Goal: Information Seeking & Learning: Learn about a topic

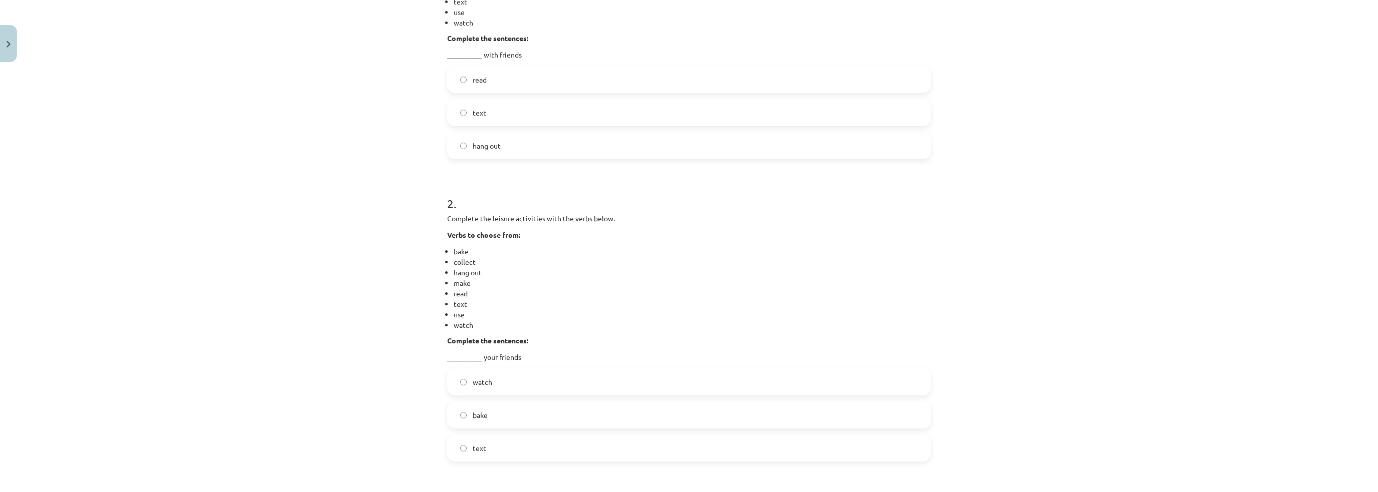
scroll to position [325, 0]
click at [490, 152] on label "hang out" at bounding box center [689, 142] width 482 height 25
drag, startPoint x: 292, startPoint y: 185, endPoint x: 300, endPoint y: 188, distance: 8.1
click at [296, 187] on div "Mācību tēma: Angļu valodas 9. klases 1. ieskaites mācību materiāls #2 🔤 Topic 1…" at bounding box center [689, 246] width 1378 height 492
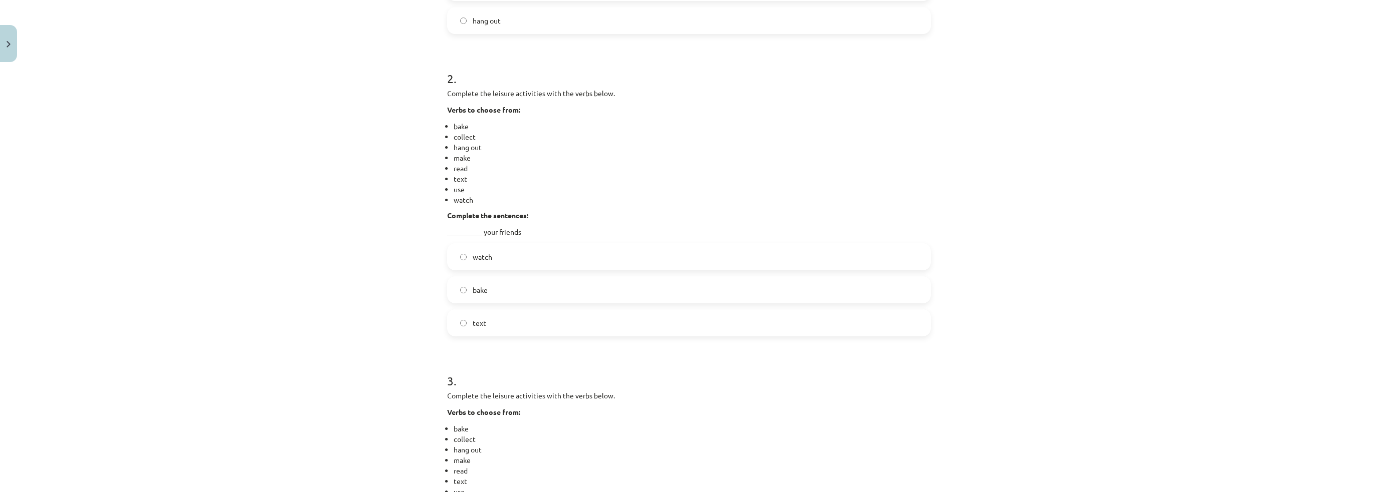
scroll to position [476, 0]
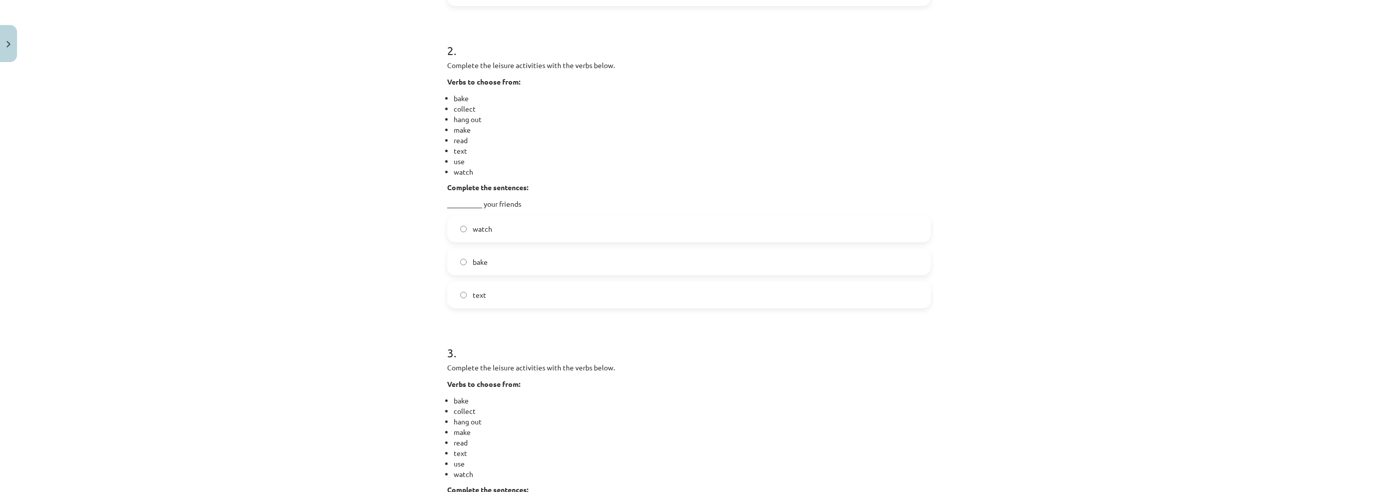
click at [466, 262] on label "bake" at bounding box center [689, 261] width 482 height 25
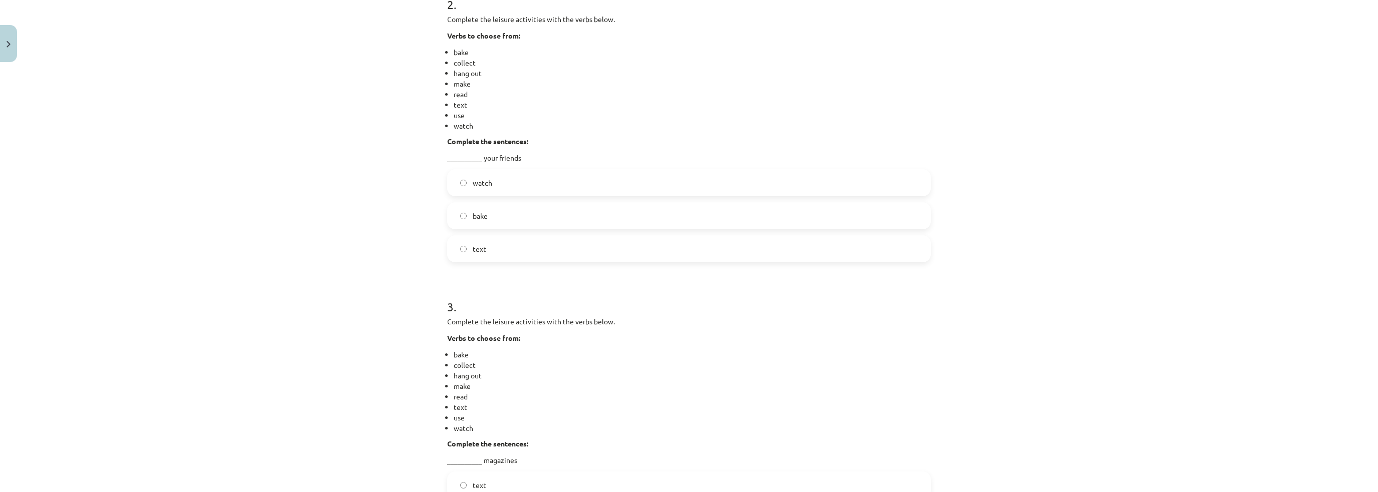
scroll to position [676, 0]
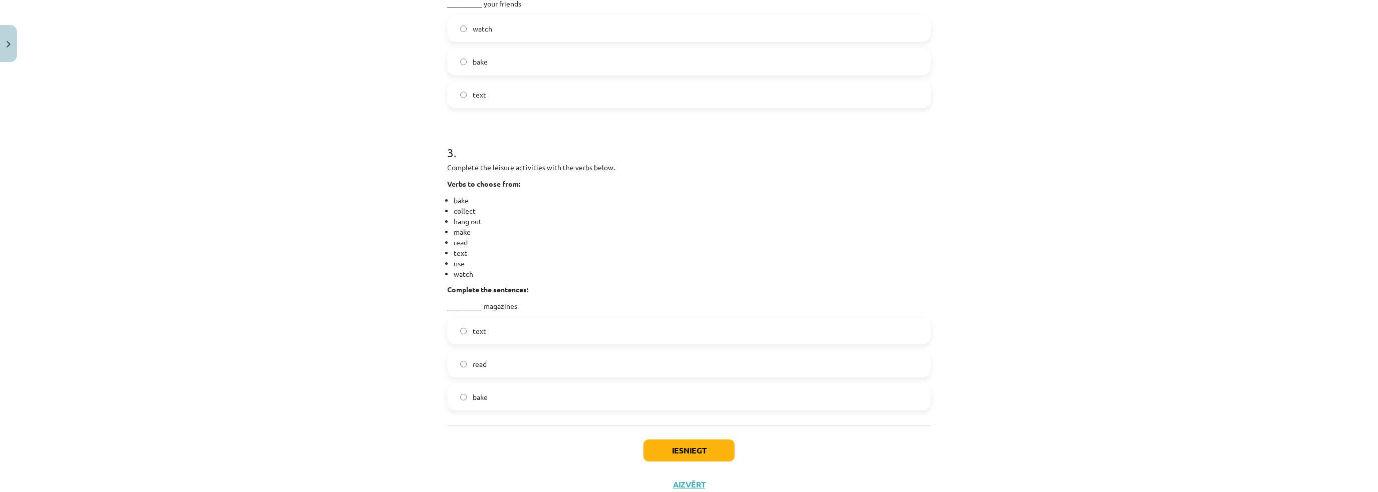
click at [473, 366] on span "read" at bounding box center [480, 364] width 14 height 11
click at [681, 451] on button "Iesniegt" at bounding box center [688, 451] width 91 height 22
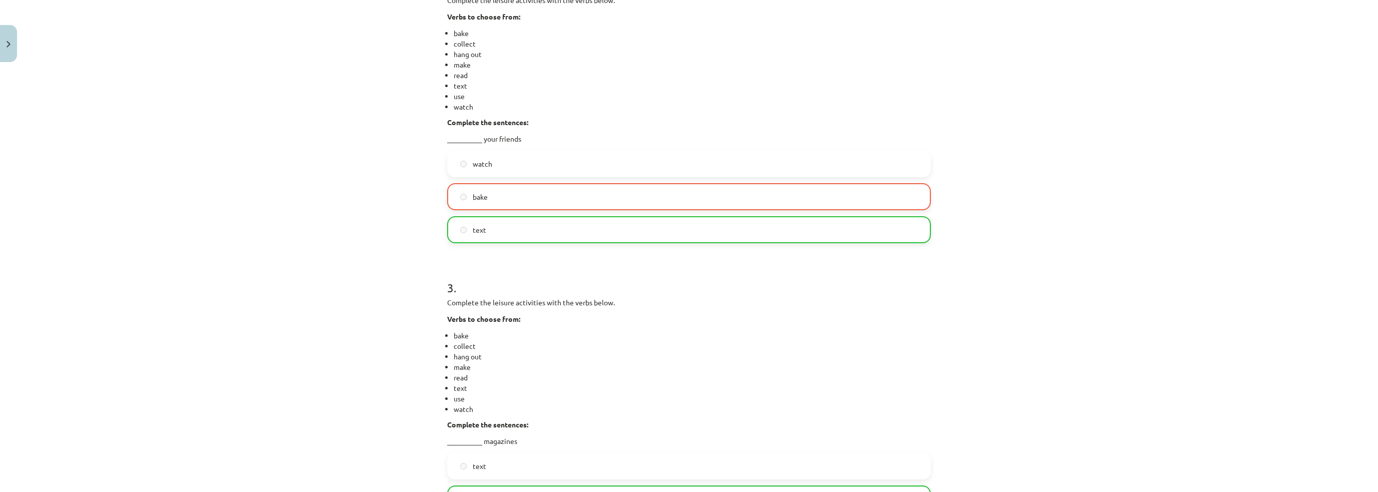
scroll to position [526, 0]
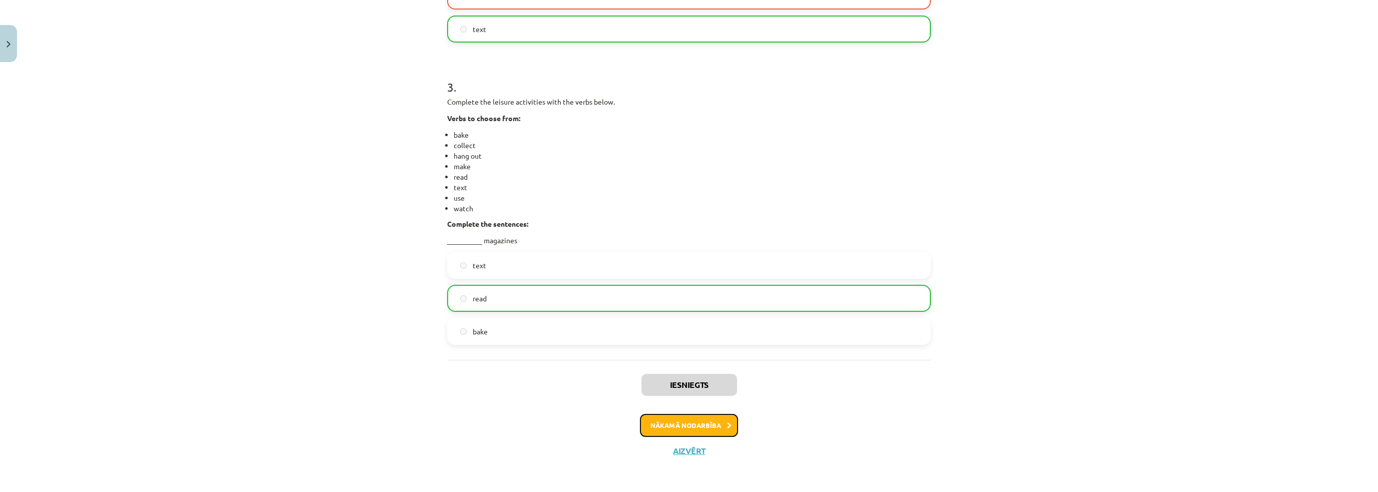
click at [685, 422] on button "Nākamā nodarbība" at bounding box center [689, 425] width 98 height 23
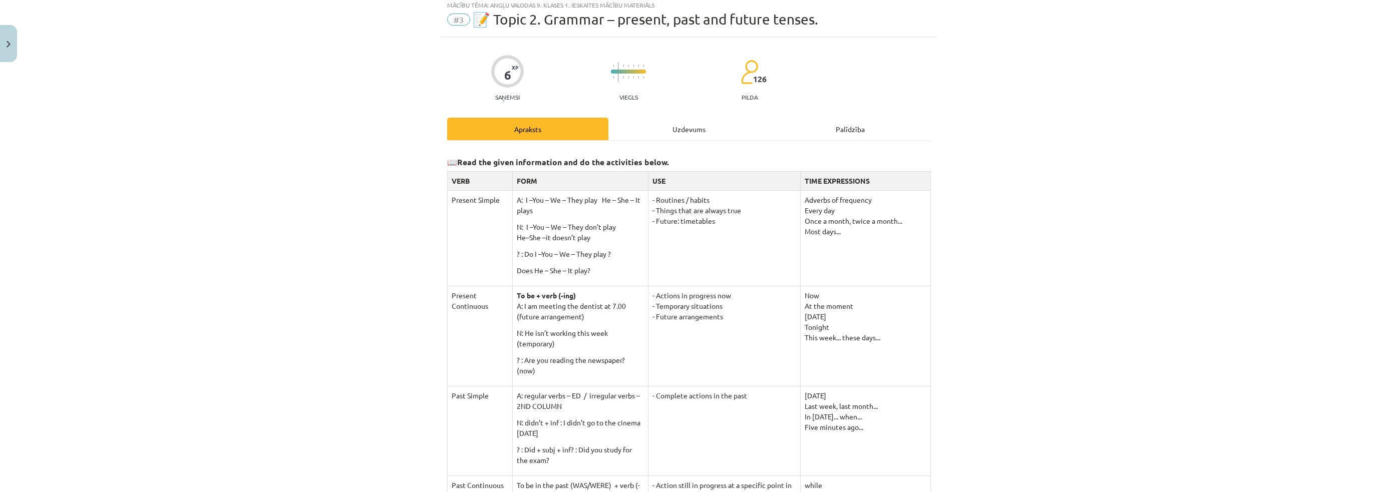
scroll to position [25, 0]
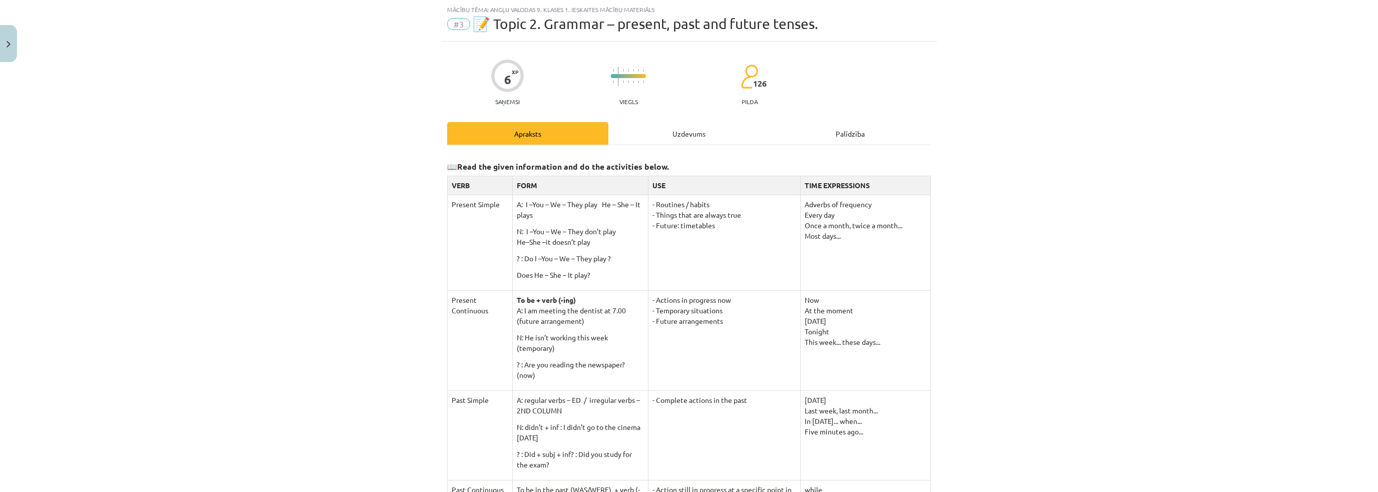
click at [655, 132] on div "Uzdevums" at bounding box center [688, 133] width 161 height 23
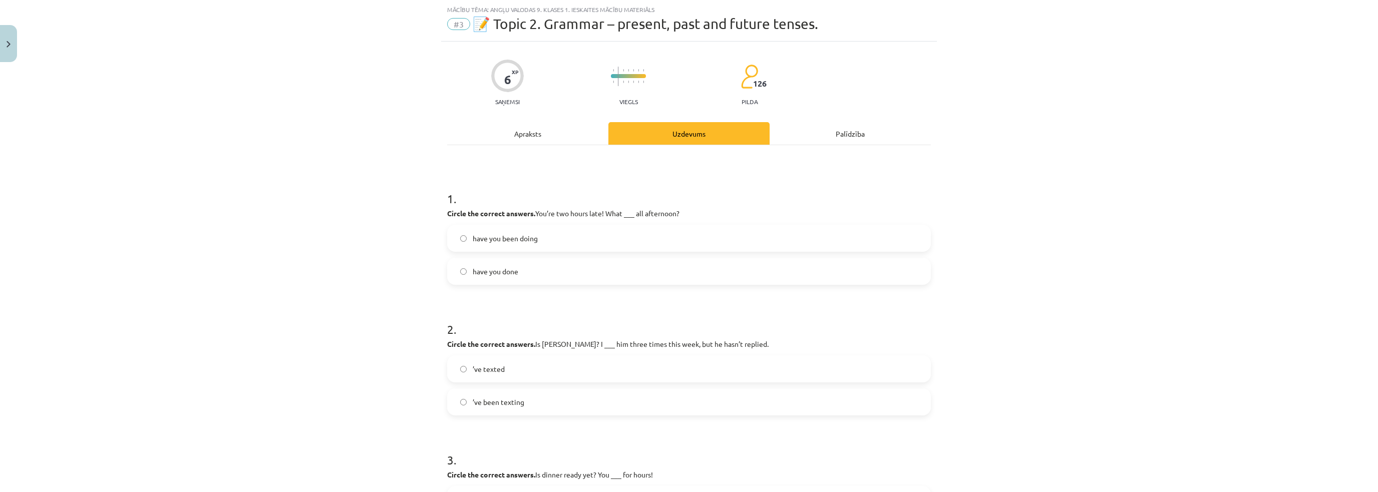
click at [496, 239] on span "have you been doing" at bounding box center [505, 238] width 65 height 11
click at [358, 305] on div "Mācību tēma: Angļu valodas 9. klases 1. ieskaites mācību materiāls #3 📝 Topic 2…" at bounding box center [689, 246] width 1378 height 492
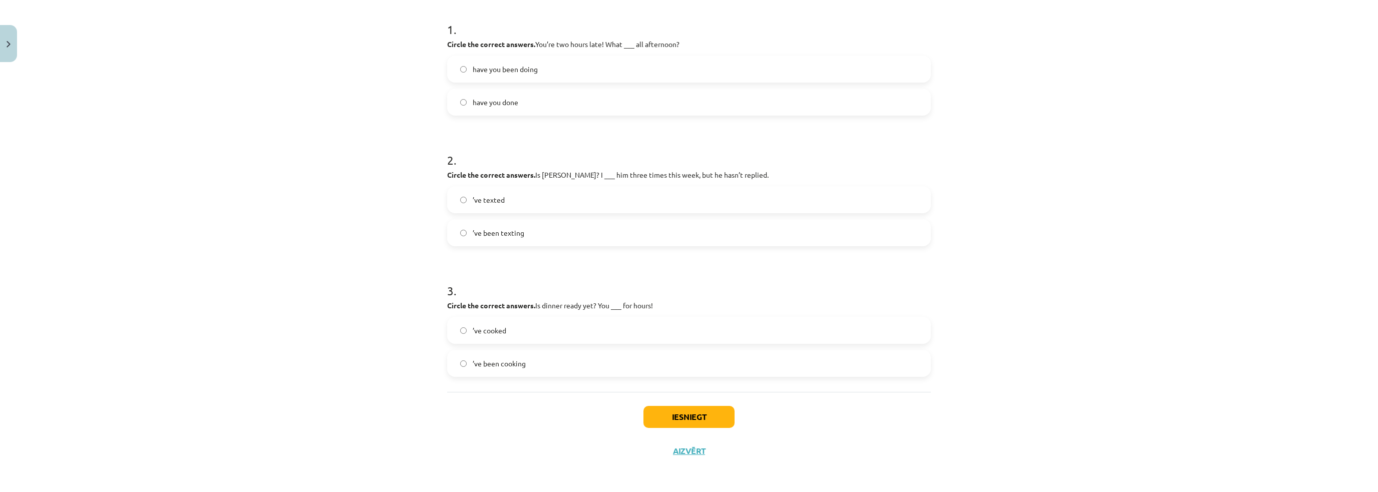
scroll to position [195, 0]
click at [497, 203] on span "’ve texted" at bounding box center [489, 199] width 32 height 11
click at [323, 287] on div "Mācību tēma: Angļu valodas 9. klases 1. ieskaites mācību materiāls #3 📝 Topic 2…" at bounding box center [689, 246] width 1378 height 492
click at [481, 362] on span "’ve been cooking" at bounding box center [499, 363] width 53 height 11
click at [676, 422] on button "Iesniegt" at bounding box center [688, 417] width 91 height 22
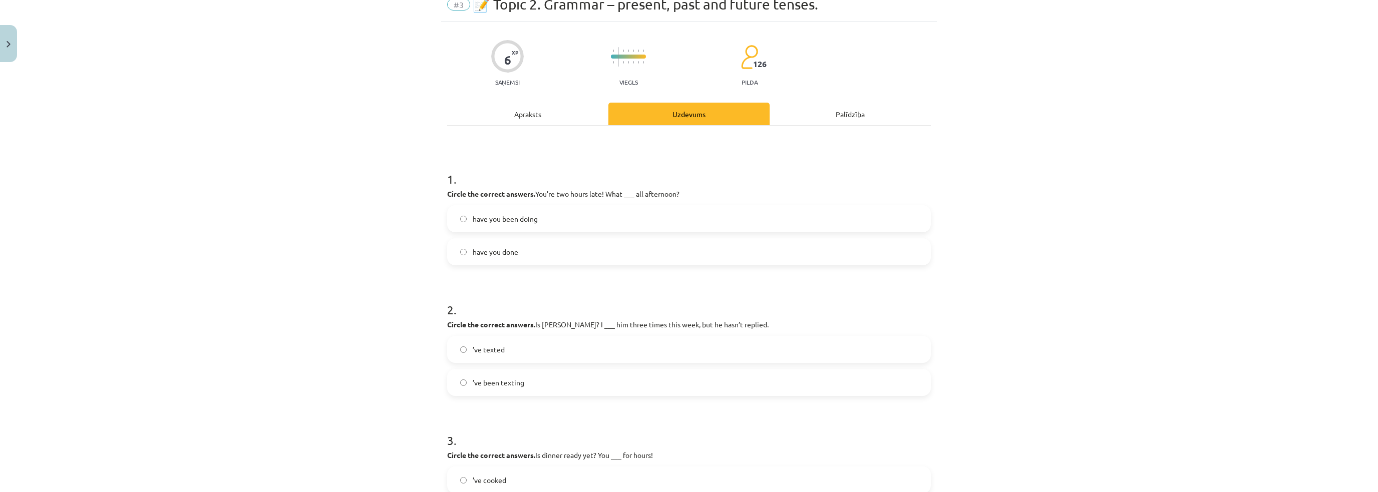
click at [329, 396] on div "Mācību tēma: Angļu valodas 9. klases 1. ieskaites mācību materiāls #3 📝 Topic 2…" at bounding box center [689, 246] width 1378 height 492
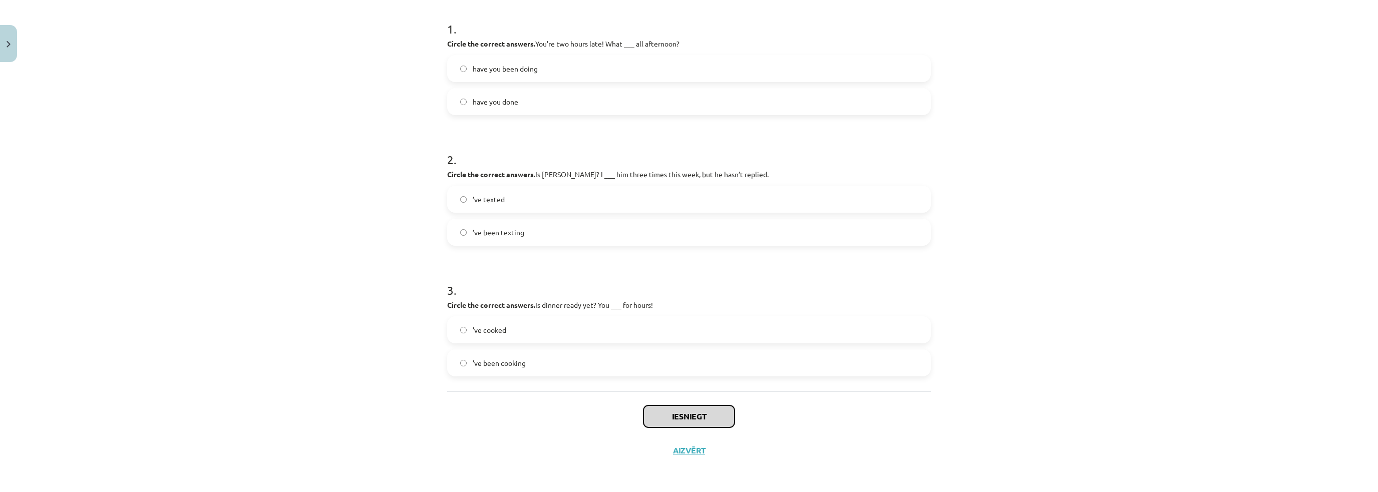
click at [669, 418] on button "Iesniegt" at bounding box center [688, 417] width 91 height 22
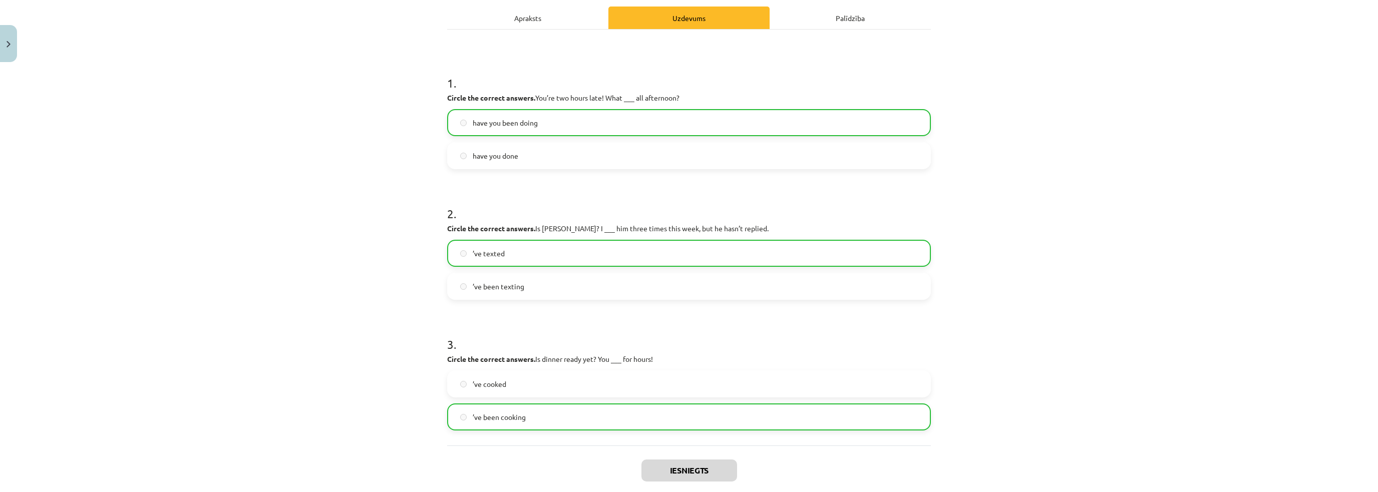
scroll to position [0, 0]
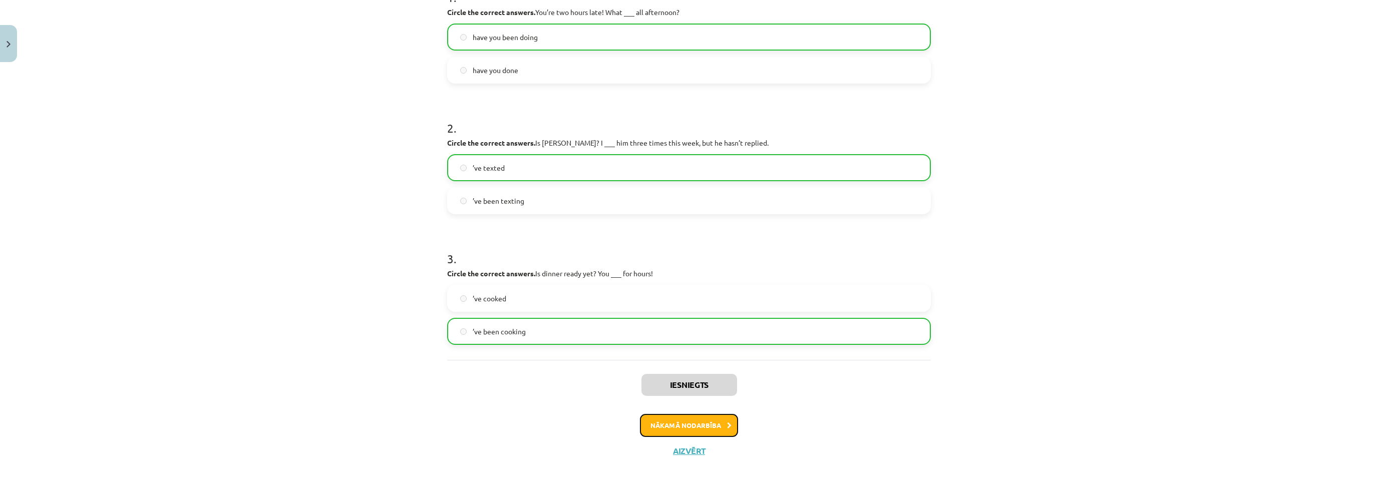
click at [727, 424] on button "Nākamā nodarbība" at bounding box center [689, 425] width 98 height 23
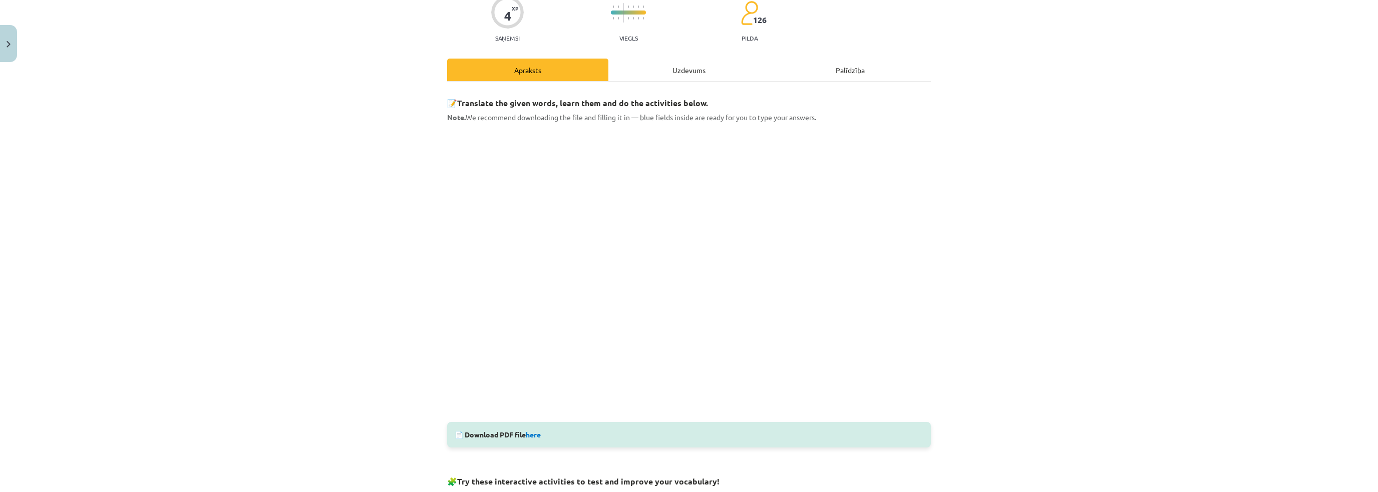
scroll to position [25, 0]
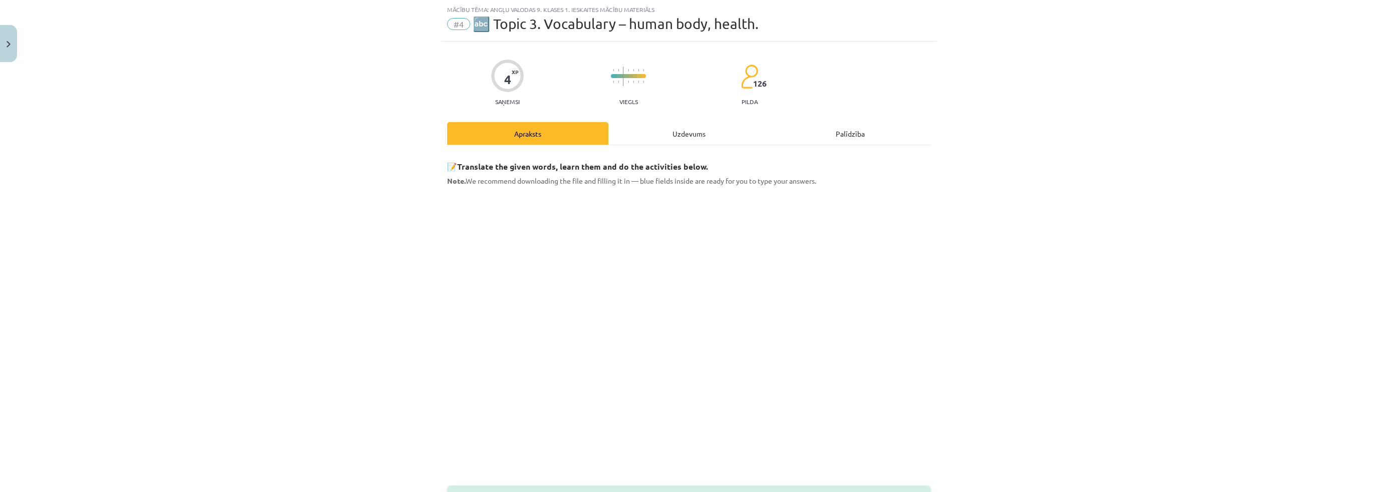
click at [647, 128] on div "Uzdevums" at bounding box center [688, 133] width 161 height 23
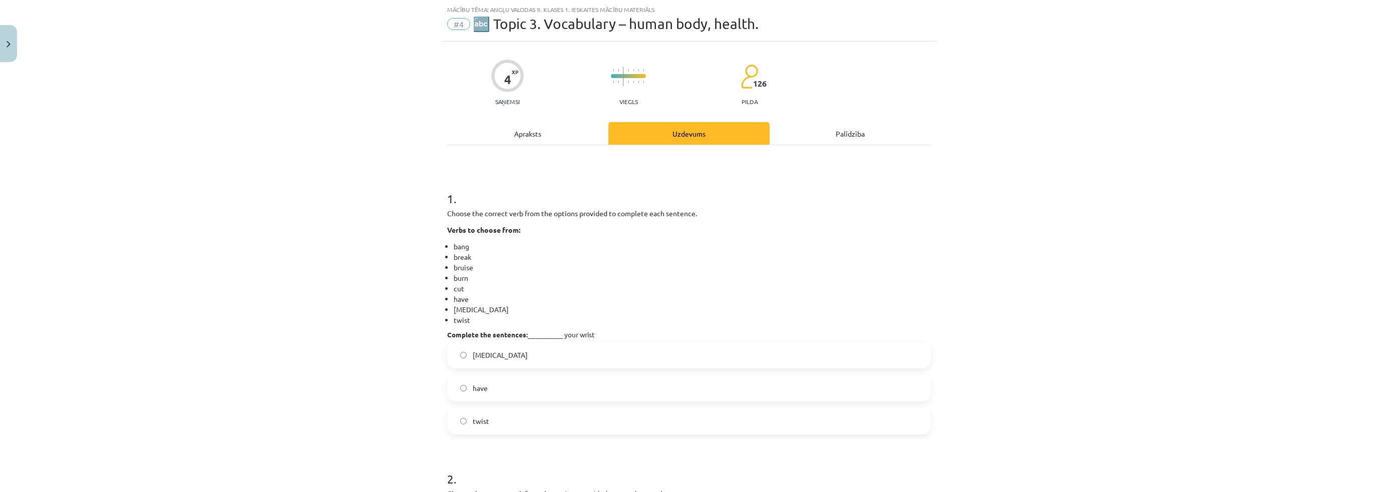
click at [483, 362] on label "[MEDICAL_DATA]" at bounding box center [689, 354] width 482 height 25
click at [354, 358] on div "Mācību tēma: Angļu valodas 9. klases 1. ieskaites mācību materiāls #4 🔤 Topic 3…" at bounding box center [689, 246] width 1378 height 492
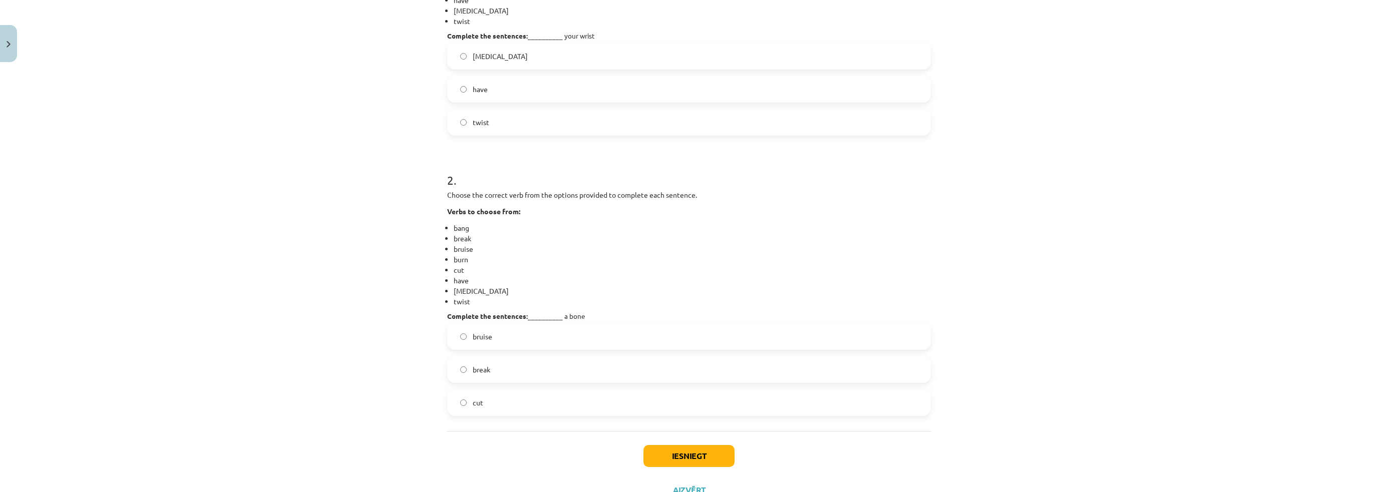
scroll to position [363, 0]
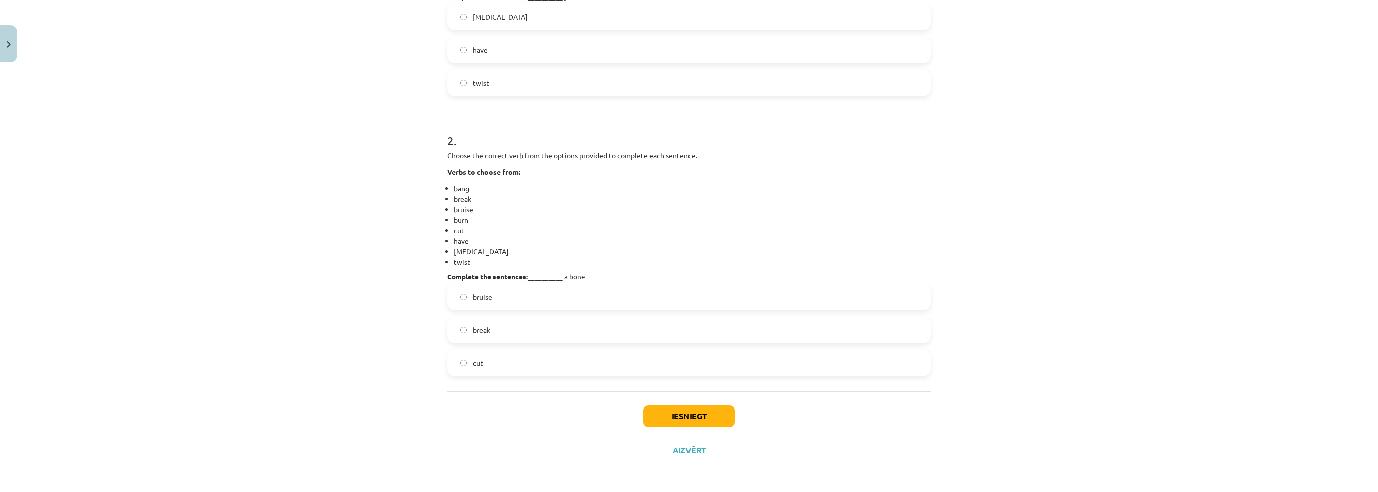
click at [490, 329] on label "break" at bounding box center [689, 329] width 482 height 25
click at [703, 416] on button "Iesniegt" at bounding box center [688, 417] width 91 height 22
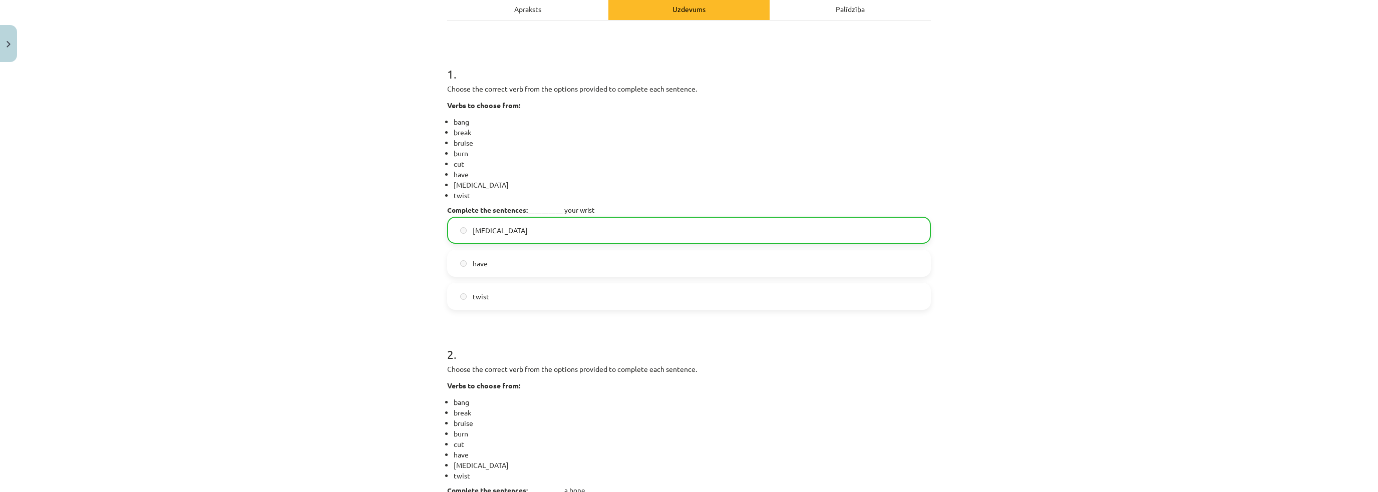
scroll to position [395, 0]
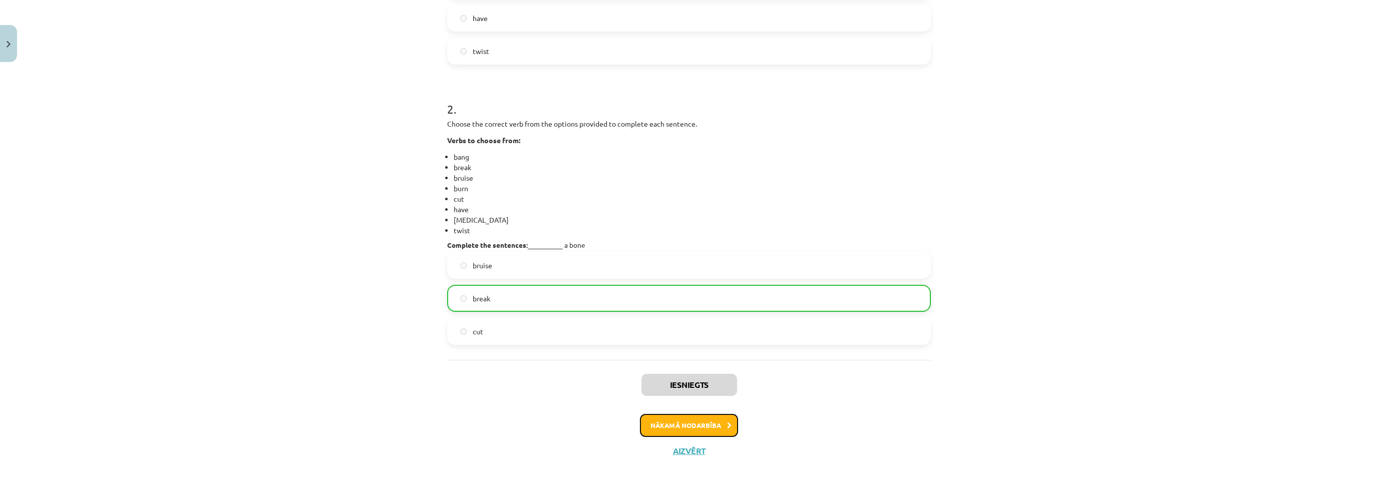
click at [726, 418] on button "Nākamā nodarbība" at bounding box center [689, 425] width 98 height 23
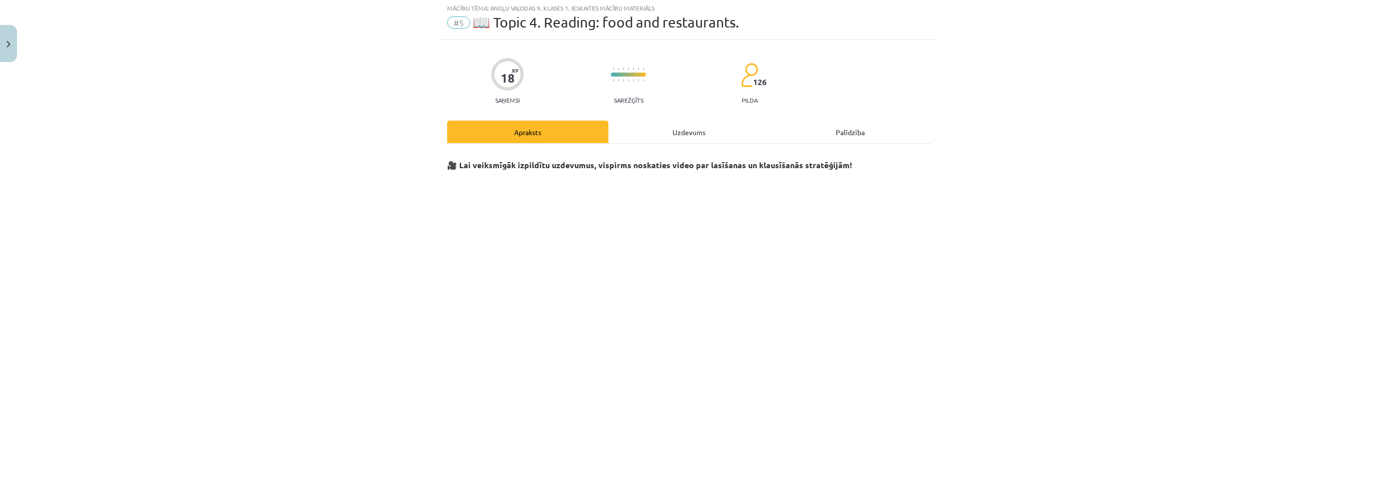
scroll to position [25, 0]
click at [643, 124] on div "Uzdevums" at bounding box center [688, 133] width 161 height 23
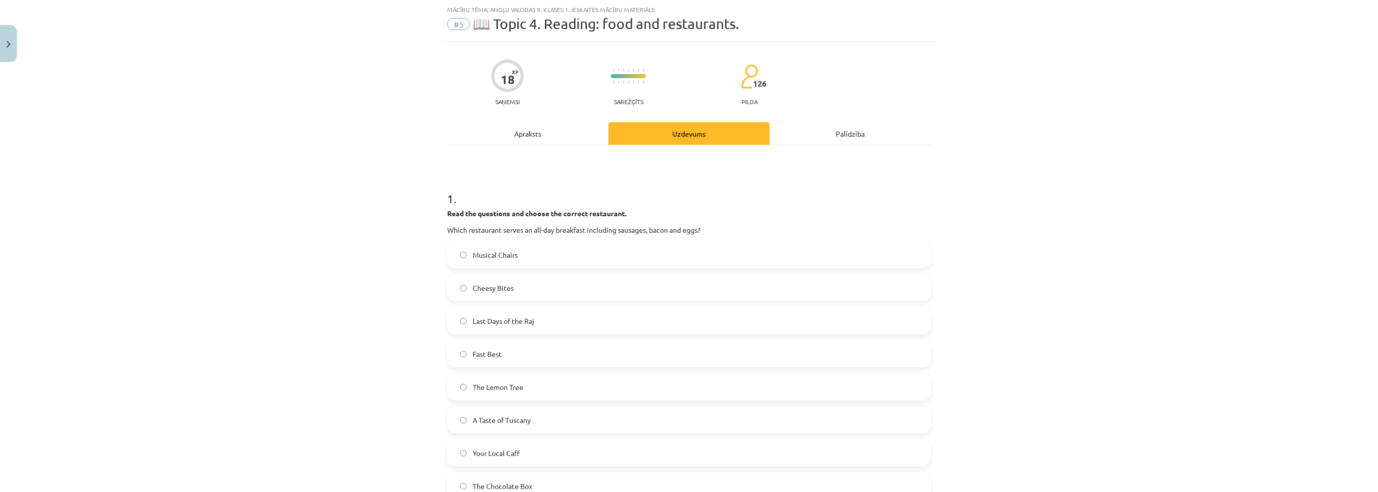
click at [559, 132] on div "Apraksts" at bounding box center [527, 133] width 161 height 23
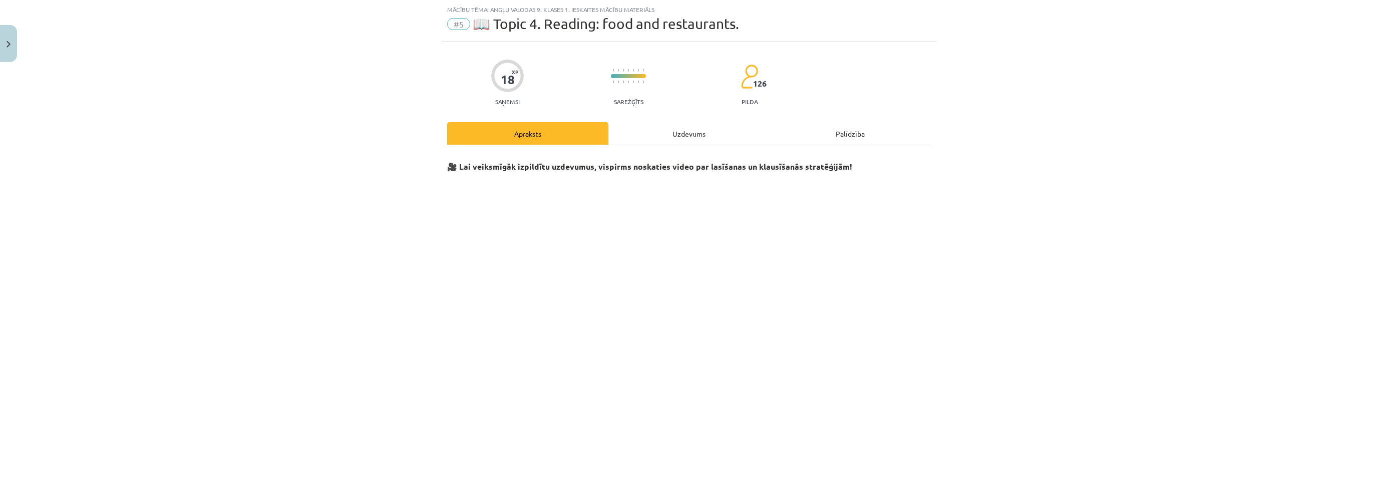
click at [552, 138] on div "Apraksts" at bounding box center [527, 133] width 161 height 23
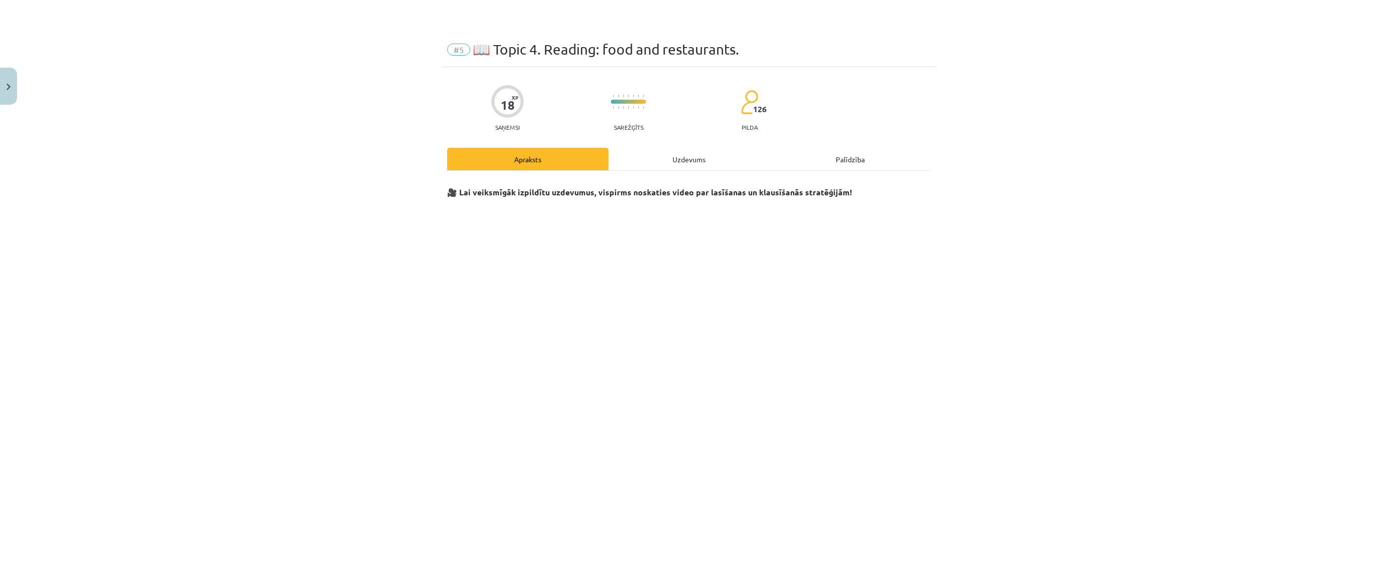
scroll to position [75, 0]
